Goal: Information Seeking & Learning: Check status

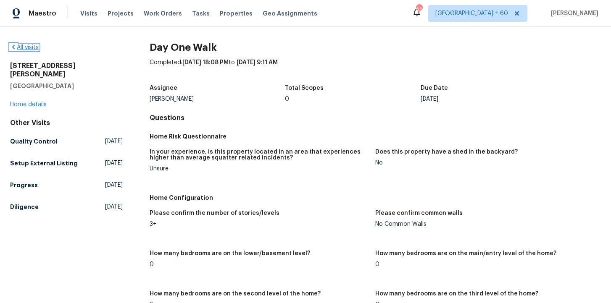
click at [35, 47] on link "All visits" at bounding box center [24, 48] width 29 height 6
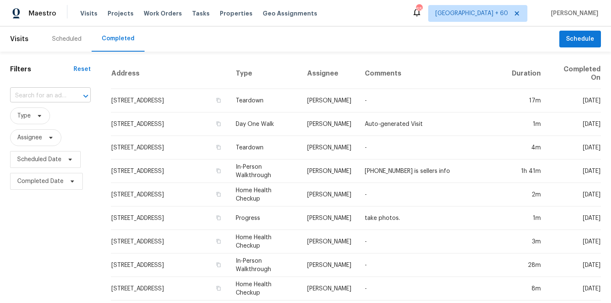
click at [57, 97] on input "text" at bounding box center [38, 96] width 57 height 13
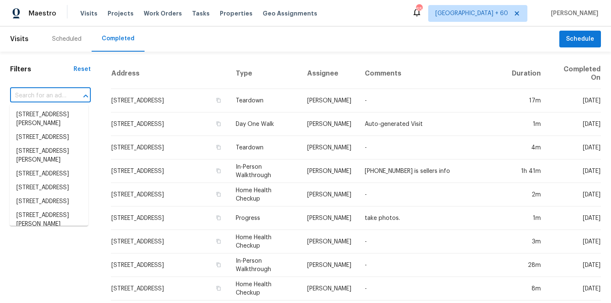
paste input "5816 NW 83rd St Oklahoma City, OK 73132"
type input "5816 NW 83rd St Oklahoma City, OK 73132"
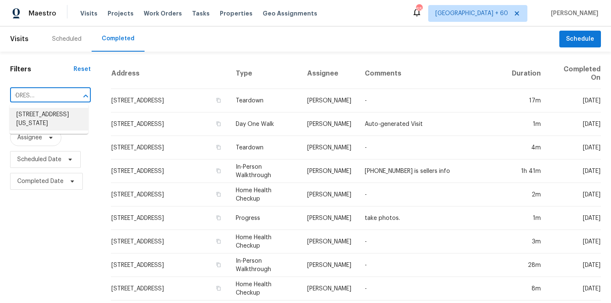
click at [63, 115] on li "5816 NW 83rd St, Oklahoma City, OK 73132" at bounding box center [49, 119] width 79 height 23
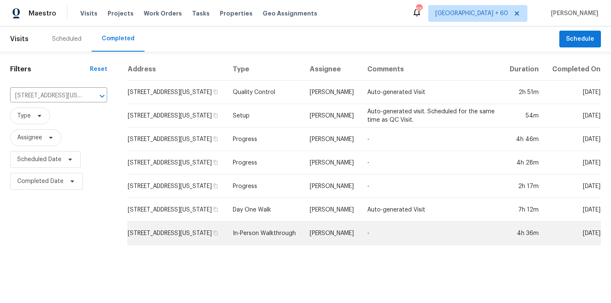
click at [268, 235] on td "In-Person Walkthrough" at bounding box center [264, 234] width 76 height 24
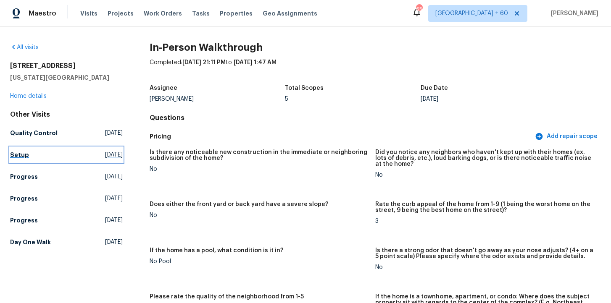
click at [23, 154] on h5 "Setup" at bounding box center [19, 155] width 19 height 8
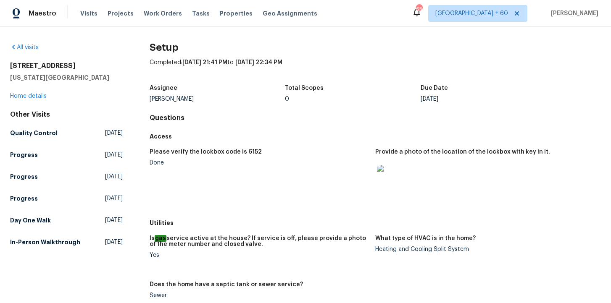
scroll to position [271, 0]
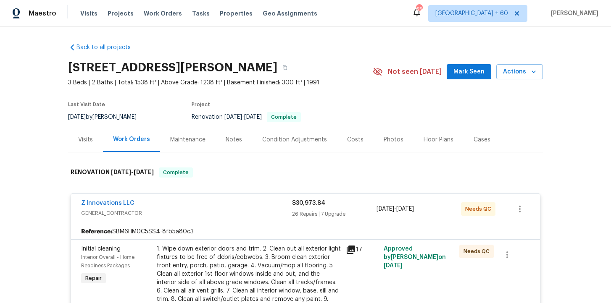
scroll to position [4584, 0]
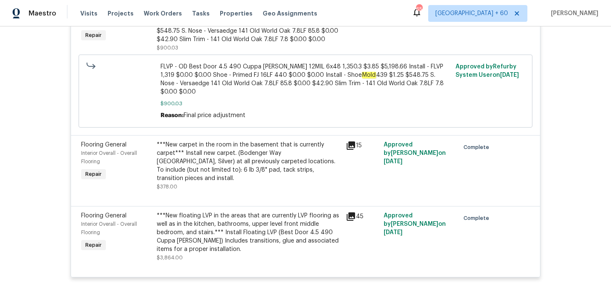
click at [162, 12] on span "Work Orders" at bounding box center [163, 13] width 38 height 8
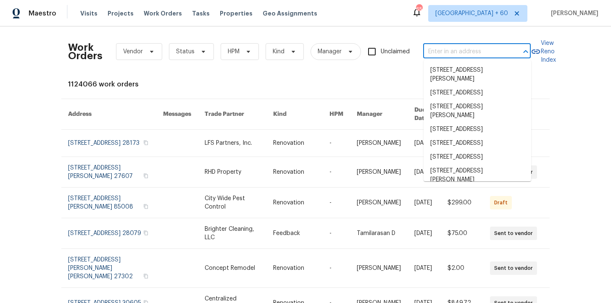
click at [435, 54] on input "text" at bounding box center [465, 51] width 84 height 13
paste input "[STREET_ADDRESS]"
type input "[STREET_ADDRESS]"
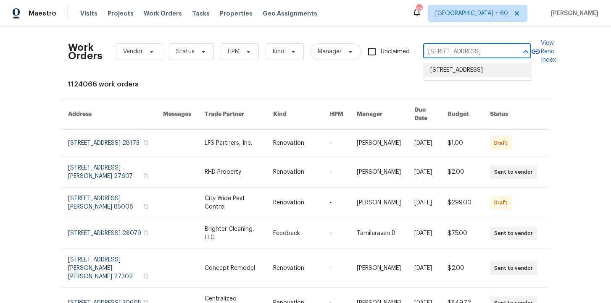
click at [454, 71] on li "[STREET_ADDRESS]" at bounding box center [478, 70] width 108 height 14
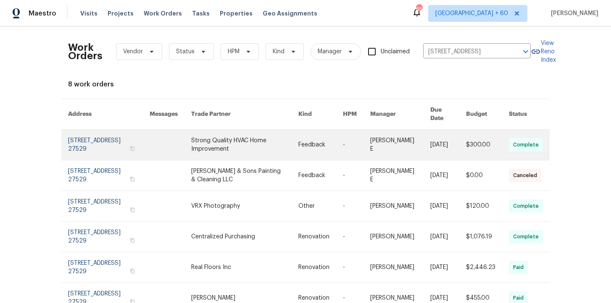
click at [95, 138] on link at bounding box center [109, 145] width 82 height 30
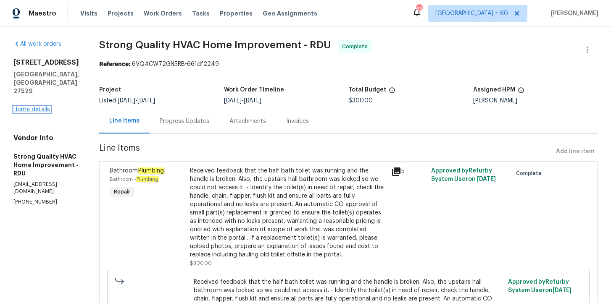
click at [38, 107] on link "Home details" at bounding box center [31, 110] width 37 height 6
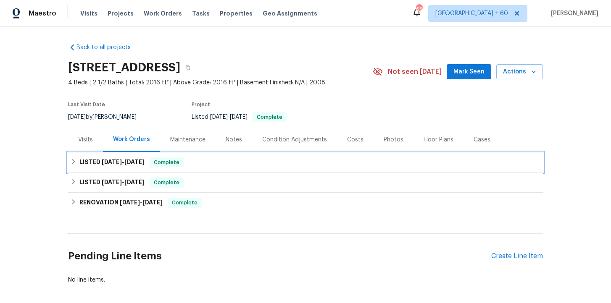
click at [210, 167] on div "LISTED [DATE] - [DATE] Complete" at bounding box center [306, 163] width 470 height 10
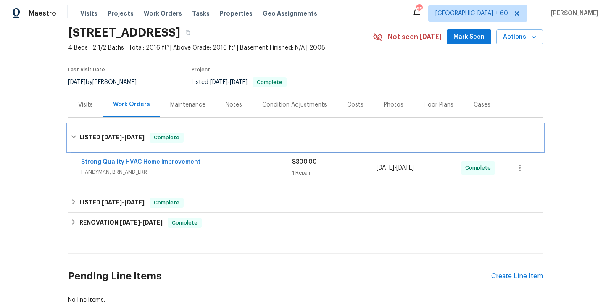
scroll to position [84, 0]
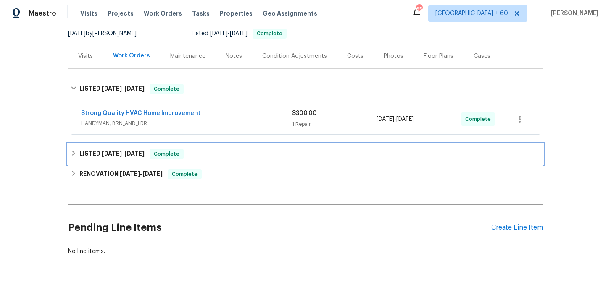
click at [226, 157] on div "LISTED [DATE] - [DATE] Complete" at bounding box center [306, 154] width 470 height 10
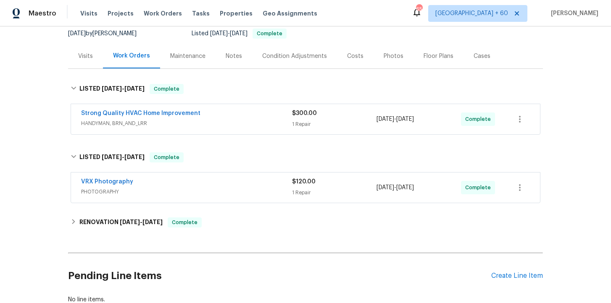
click at [242, 191] on span "PHOTOGRAPHY" at bounding box center [186, 192] width 211 height 8
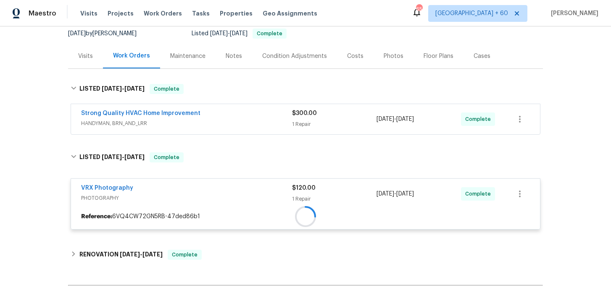
click at [250, 127] on span "HANDYMAN, BRN_AND_LRR" at bounding box center [186, 123] width 211 height 8
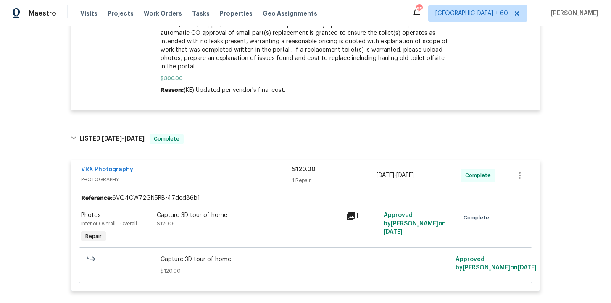
scroll to position [601, 0]
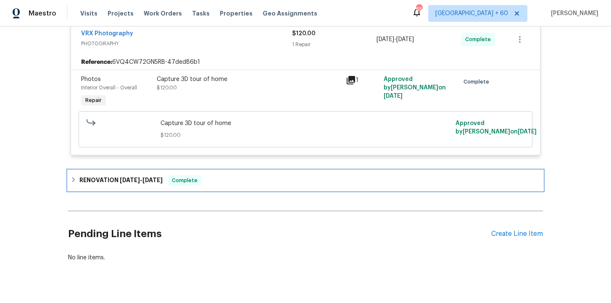
click at [238, 176] on div "RENOVATION [DATE] - [DATE] Complete" at bounding box center [306, 181] width 470 height 10
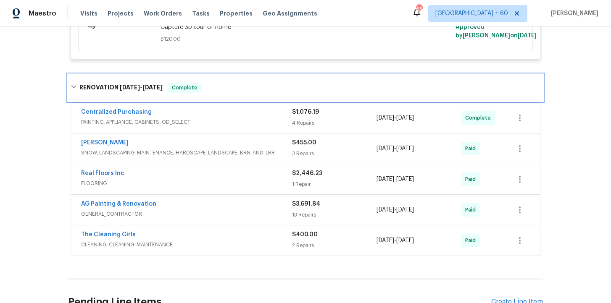
scroll to position [703, 0]
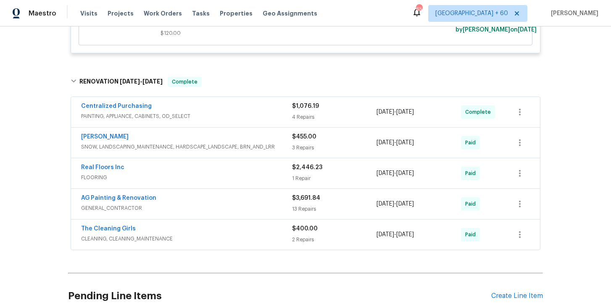
click at [237, 174] on span "FLOORING" at bounding box center [186, 178] width 211 height 8
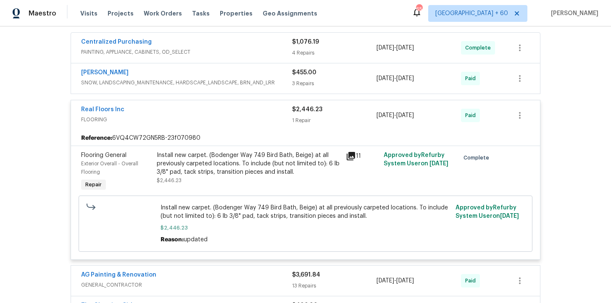
scroll to position [862, 0]
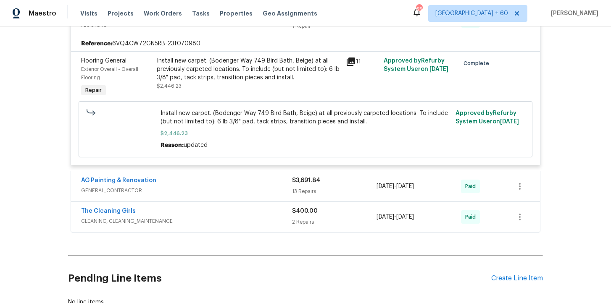
click at [237, 207] on div "The Cleaning Girls" at bounding box center [186, 212] width 211 height 10
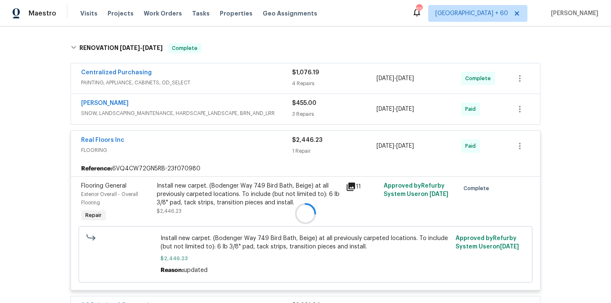
scroll to position [736, 0]
click at [243, 100] on div "[PERSON_NAME]" at bounding box center [186, 105] width 211 height 10
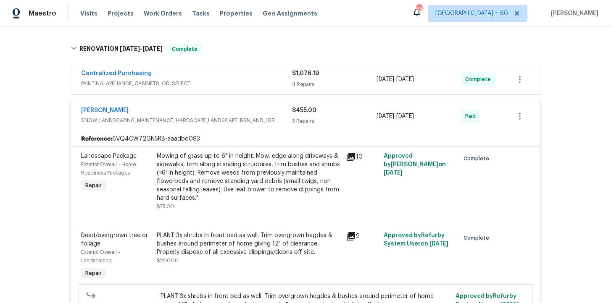
click at [244, 79] on span "PAINTING, APPLIANCE, CABINETS, OD_SELECT" at bounding box center [186, 83] width 211 height 8
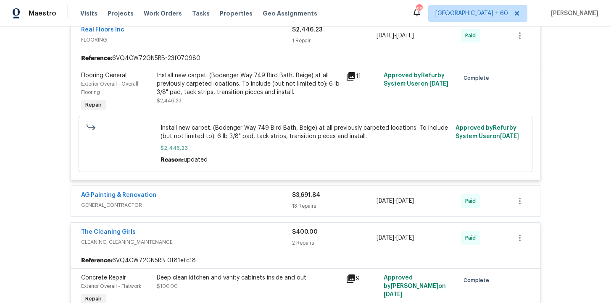
scroll to position [1381, 0]
